Goal: Task Accomplishment & Management: Manage account settings

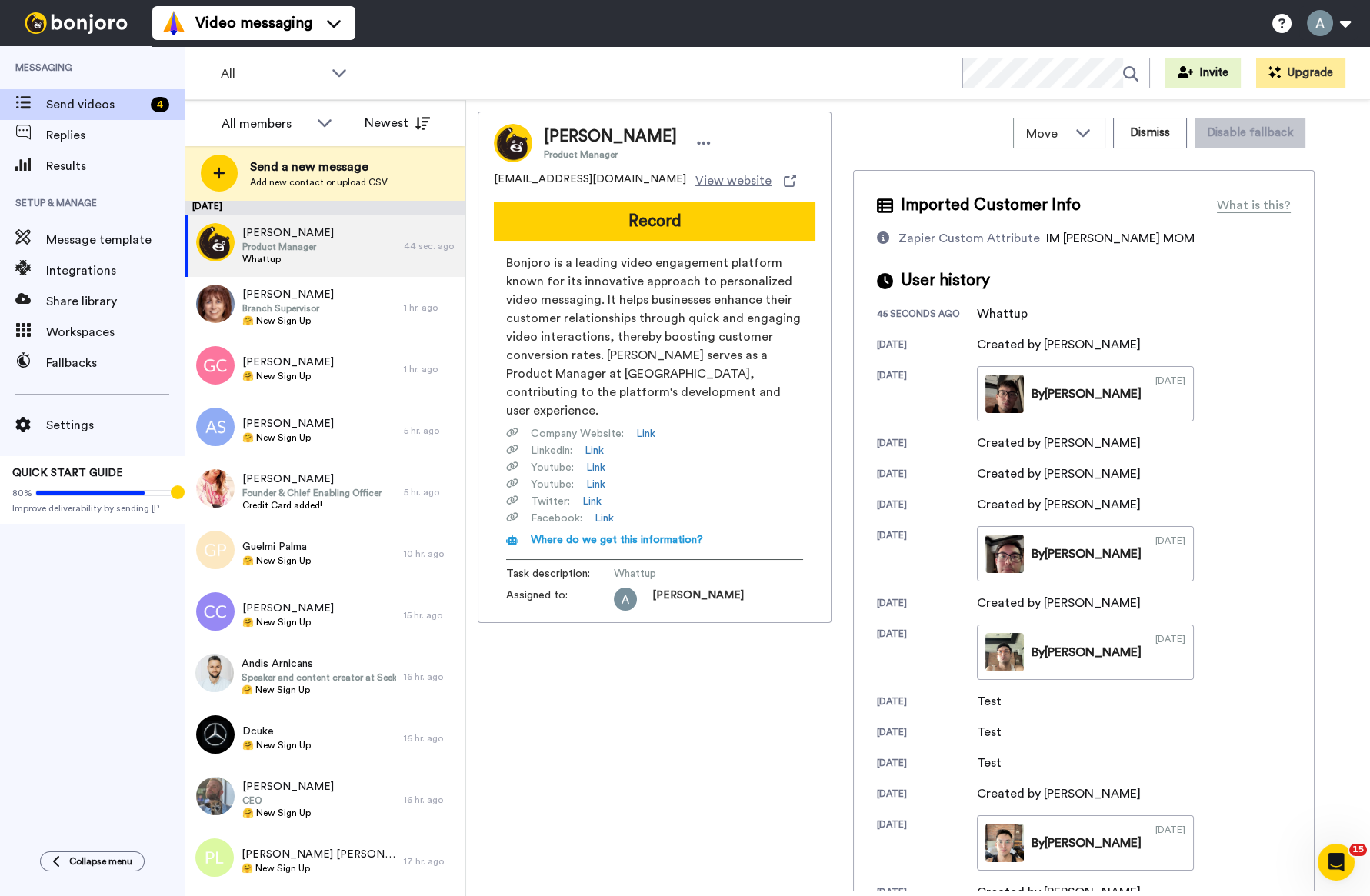
click at [885, 237] on icon at bounding box center [883, 237] width 13 height 13
click at [923, 163] on div "Move WORKSPACES View all Retention Credit Card Added Onboarding New Signups Oth…" at bounding box center [1083, 502] width 461 height 780
click at [738, 148] on div "Cho Choapeck Product Manager" at bounding box center [654, 142] width 321 height 38
click at [1161, 134] on button "Dismiss" at bounding box center [1150, 133] width 74 height 31
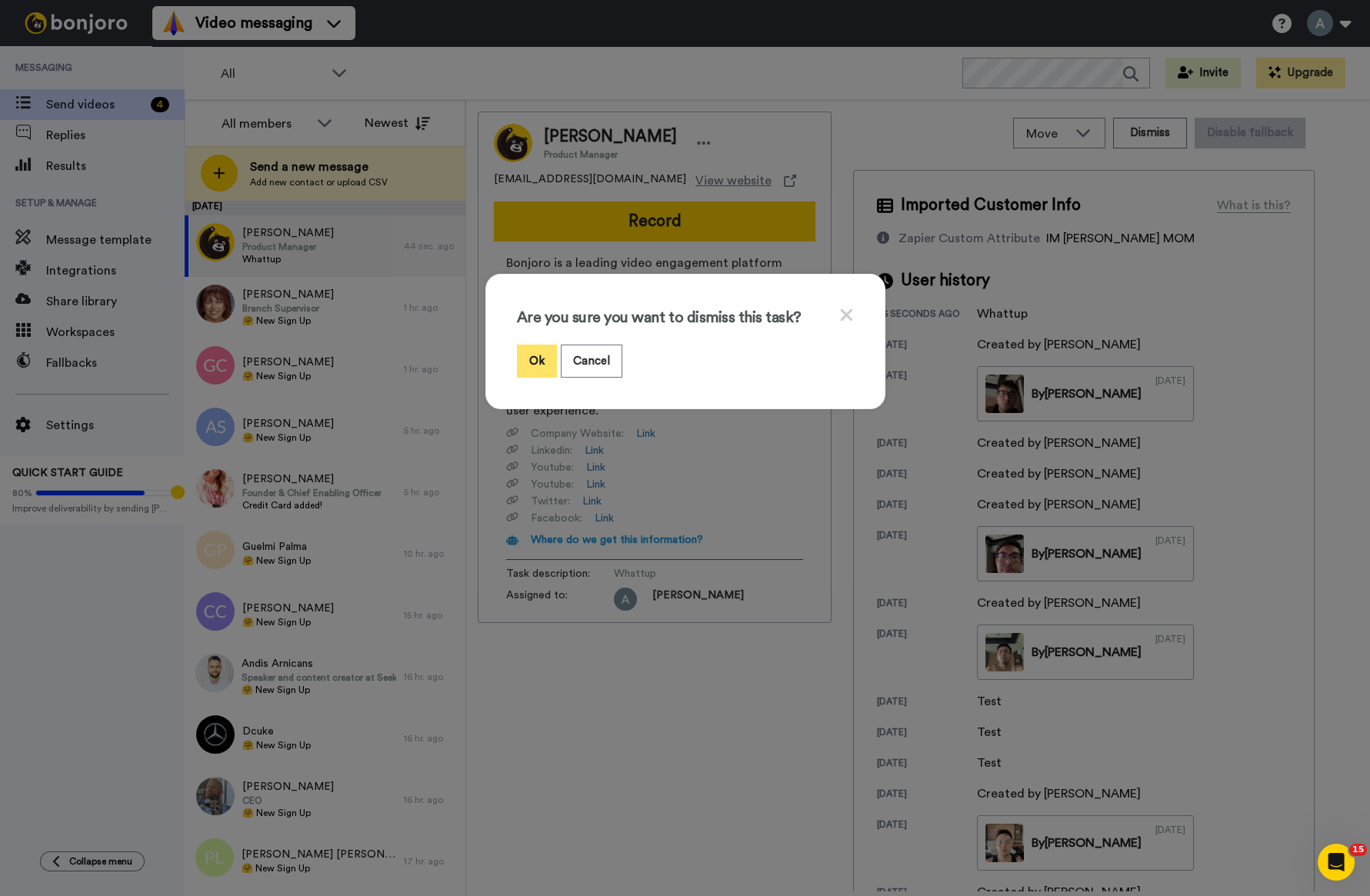
click at [537, 367] on button "Ok" at bounding box center [537, 361] width 40 height 33
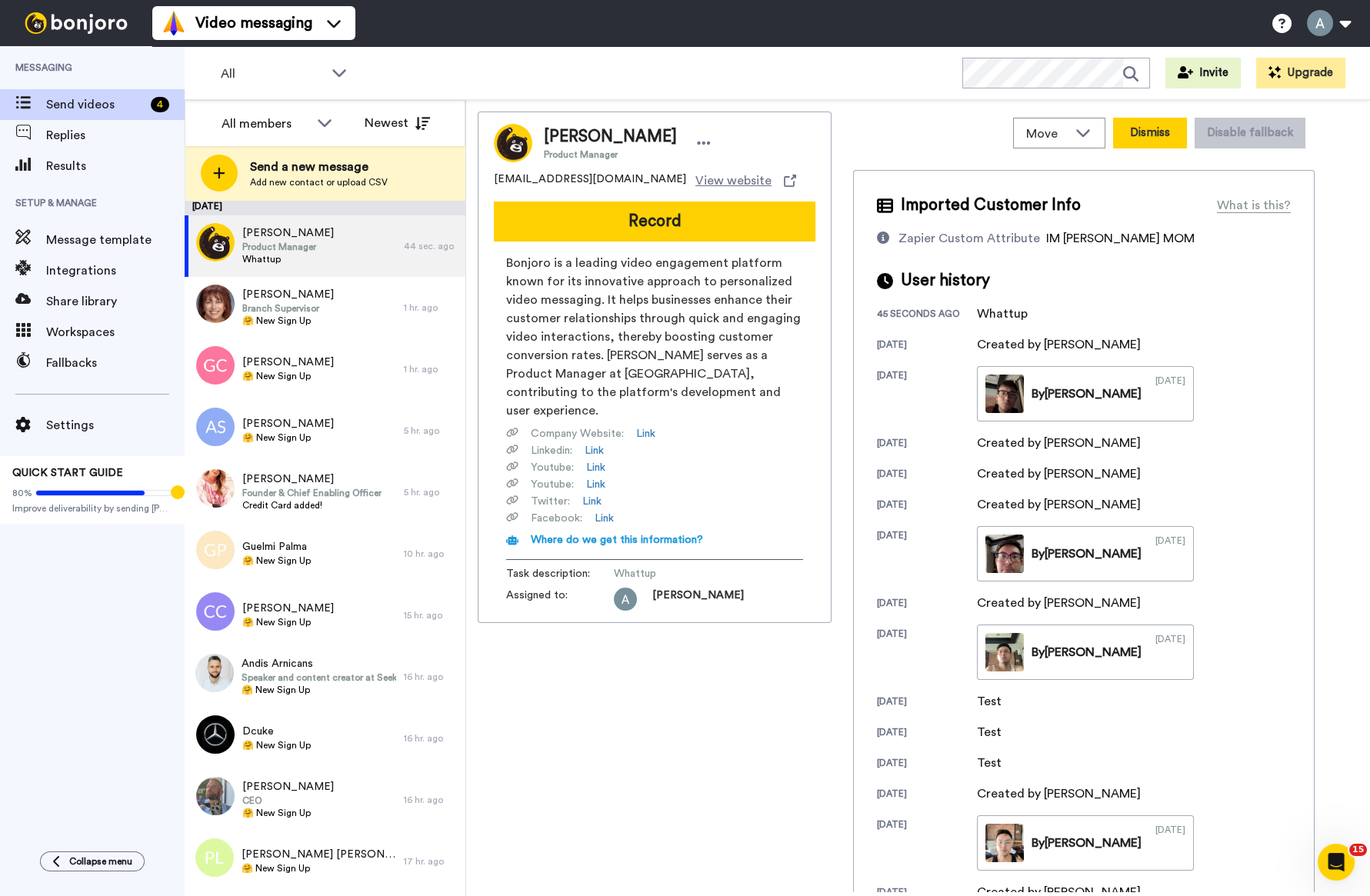
click at [1156, 130] on button "Dismiss" at bounding box center [1150, 133] width 74 height 31
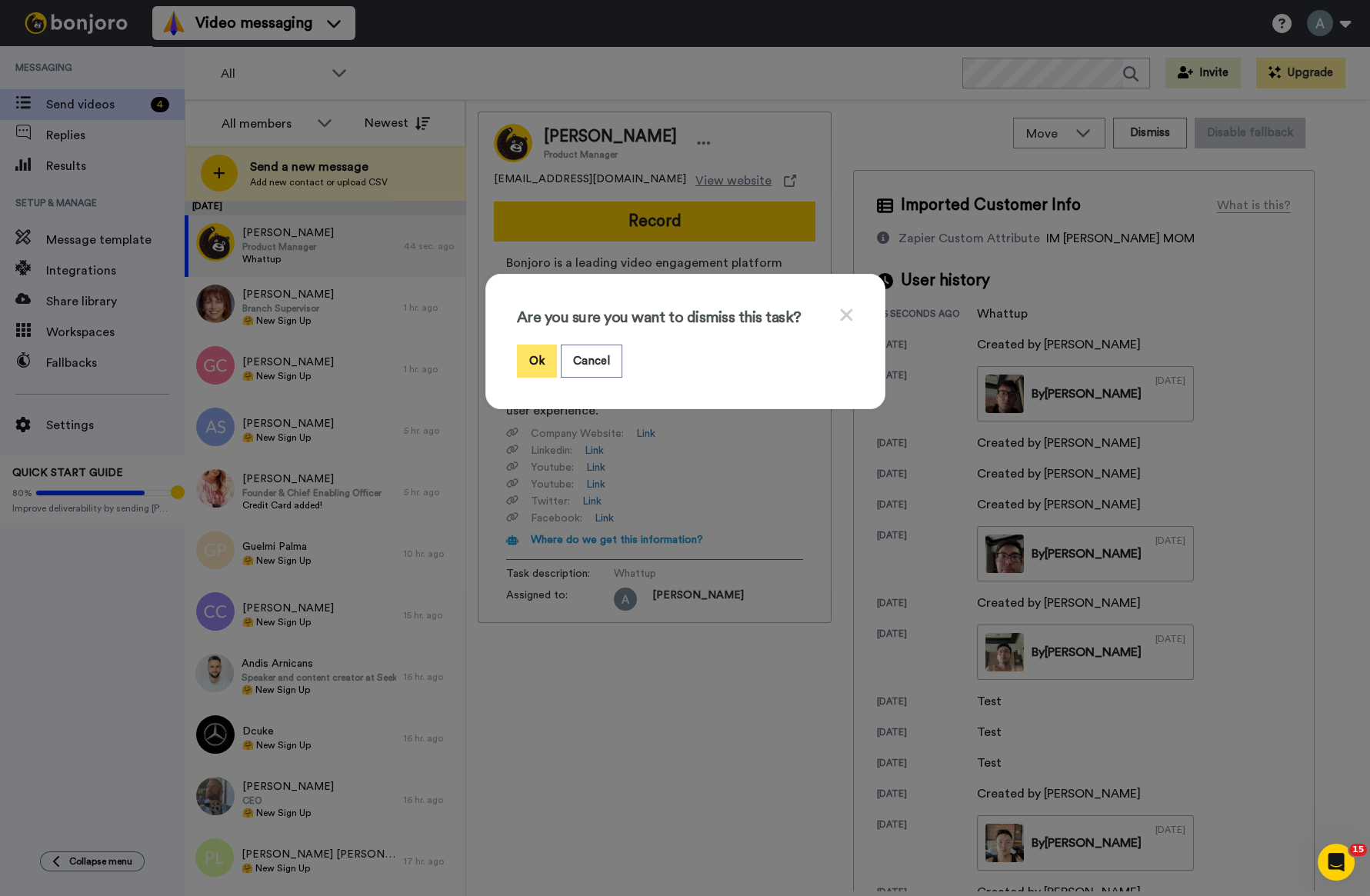
click at [532, 363] on button "Ok" at bounding box center [537, 361] width 40 height 33
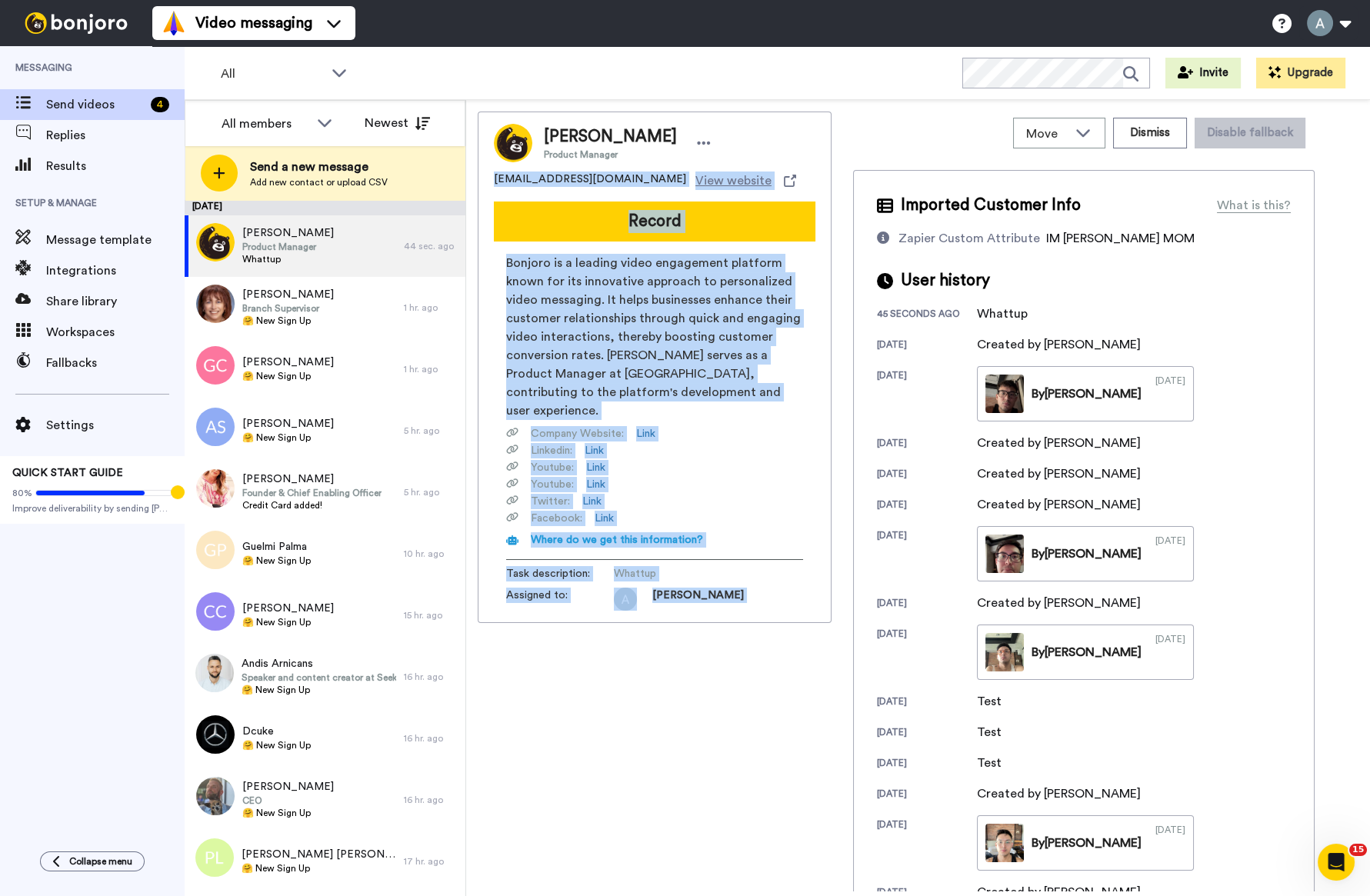
click at [872, 132] on div "Move WORKSPACES View all Retention Credit Card Added Onboarding New Signups Oth…" at bounding box center [1083, 133] width 461 height 43
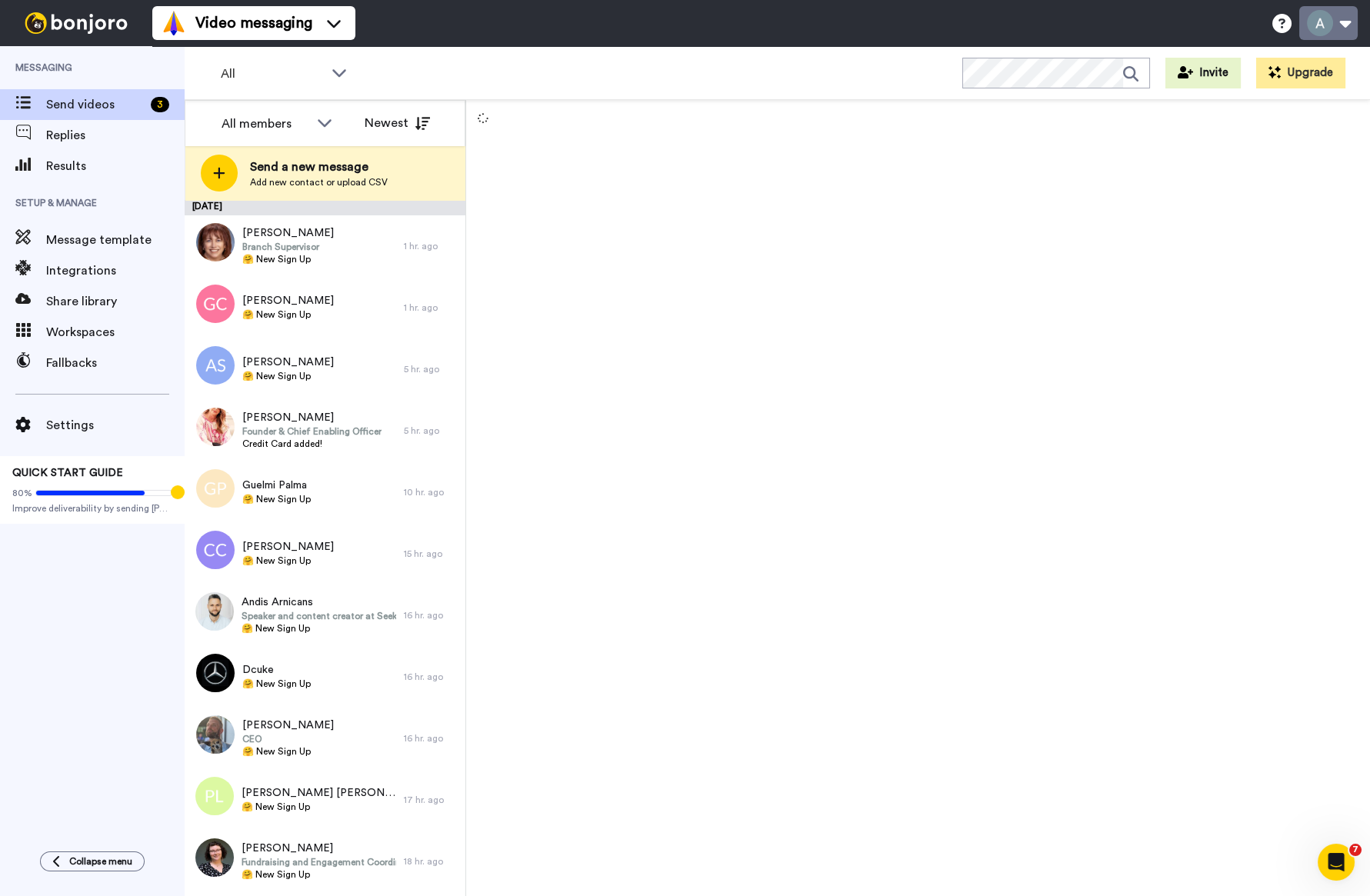
click at [1320, 26] on button at bounding box center [1328, 23] width 58 height 34
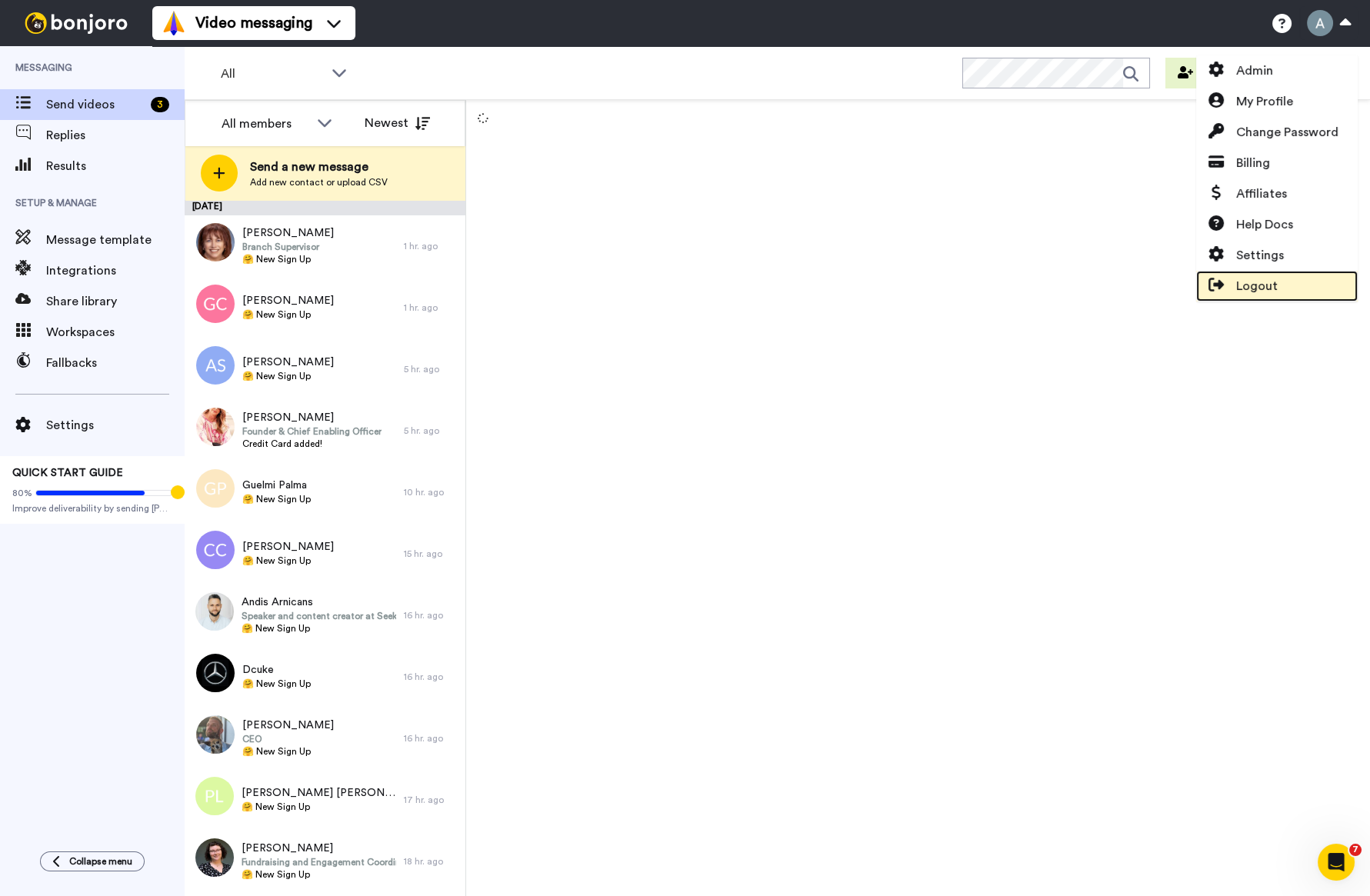
click at [1263, 281] on span "Logout" at bounding box center [1256, 287] width 42 height 19
